Goal: Entertainment & Leisure: Consume media (video, audio)

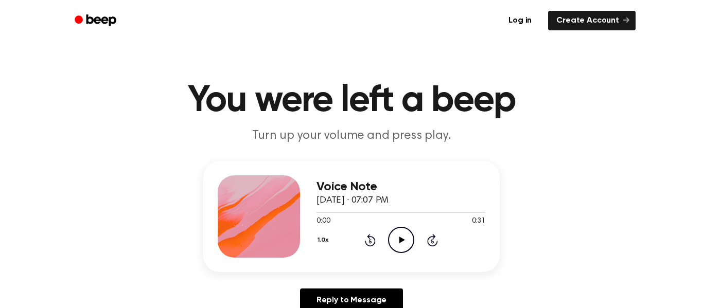
click at [407, 231] on icon "Play Audio" at bounding box center [401, 240] width 26 height 26
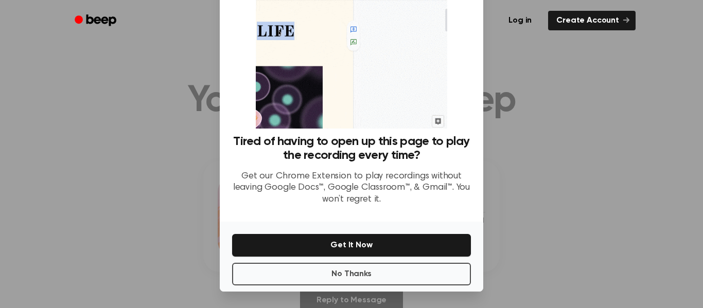
scroll to position [65, 0]
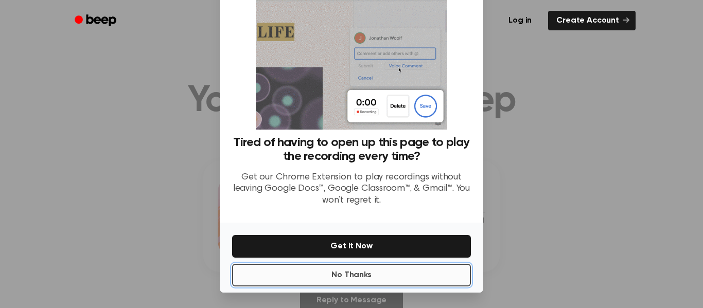
click at [371, 280] on button "No Thanks" at bounding box center [351, 275] width 239 height 23
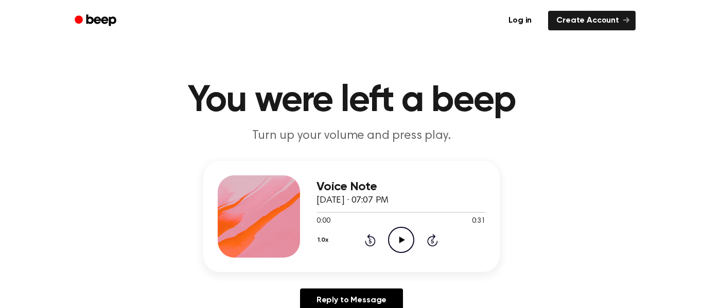
click at [398, 242] on icon "Play Audio" at bounding box center [401, 240] width 26 height 26
click at [370, 243] on icon at bounding box center [369, 241] width 3 height 4
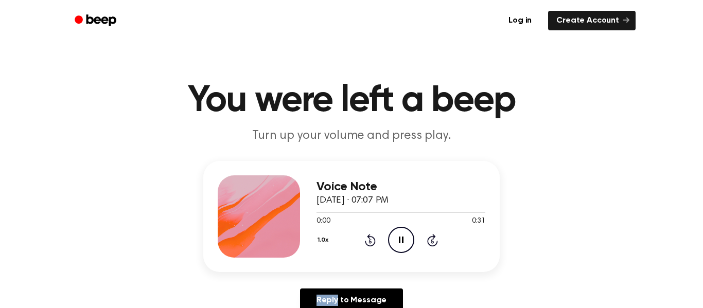
click at [370, 243] on icon at bounding box center [369, 241] width 3 height 4
